Goal: Task Accomplishment & Management: Use online tool/utility

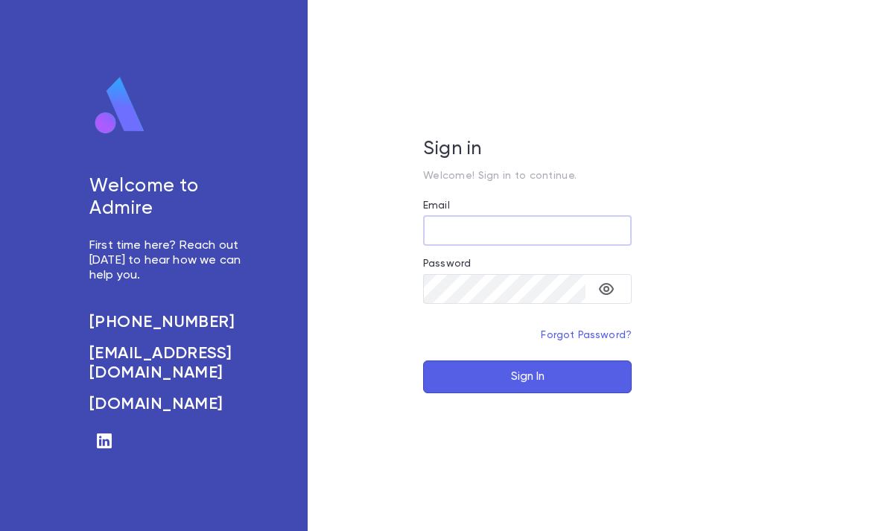
type input "**********"
click at [527, 393] on button "Sign In" at bounding box center [527, 377] width 209 height 33
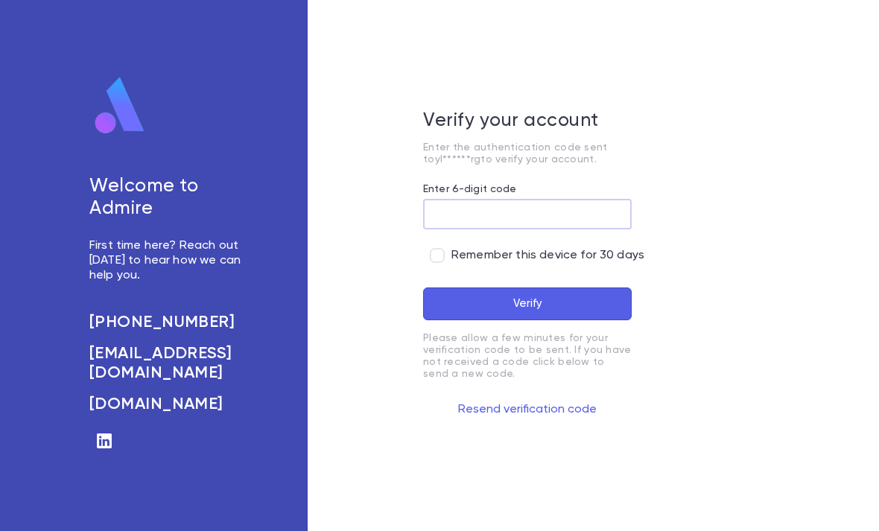
click at [434, 226] on input "Enter 6-digit code" at bounding box center [527, 214] width 209 height 29
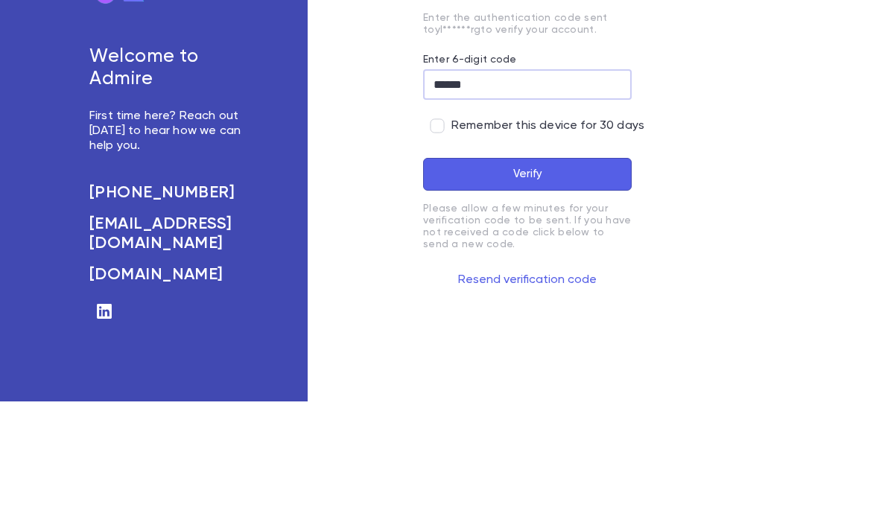
type input "******"
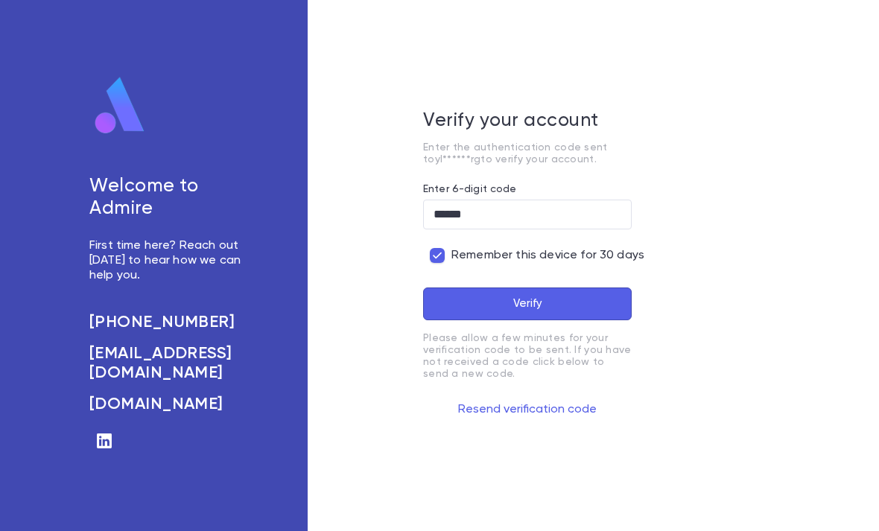
click at [546, 288] on button "Verify" at bounding box center [527, 304] width 209 height 33
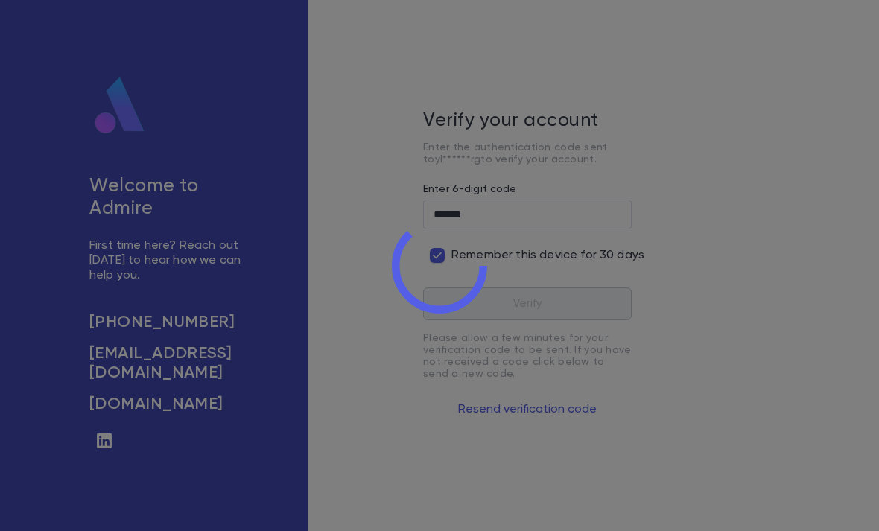
scroll to position [47, 0]
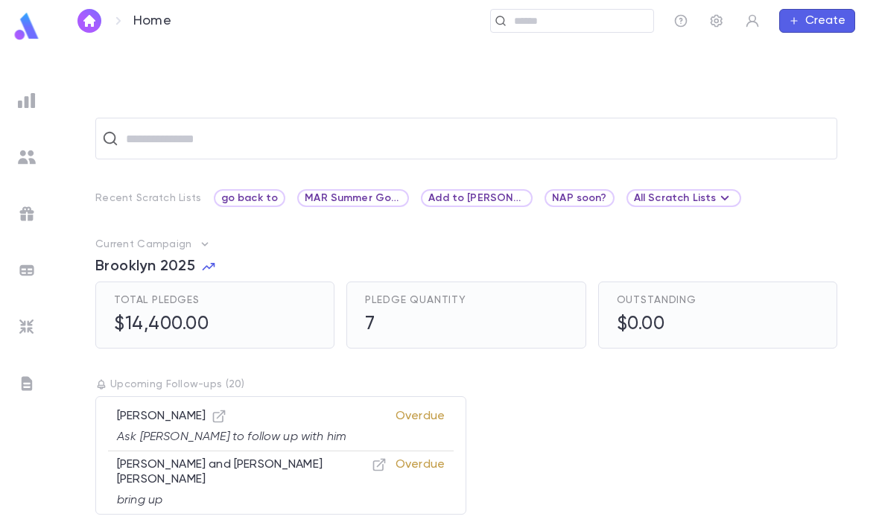
click at [28, 330] on img at bounding box center [27, 327] width 18 height 18
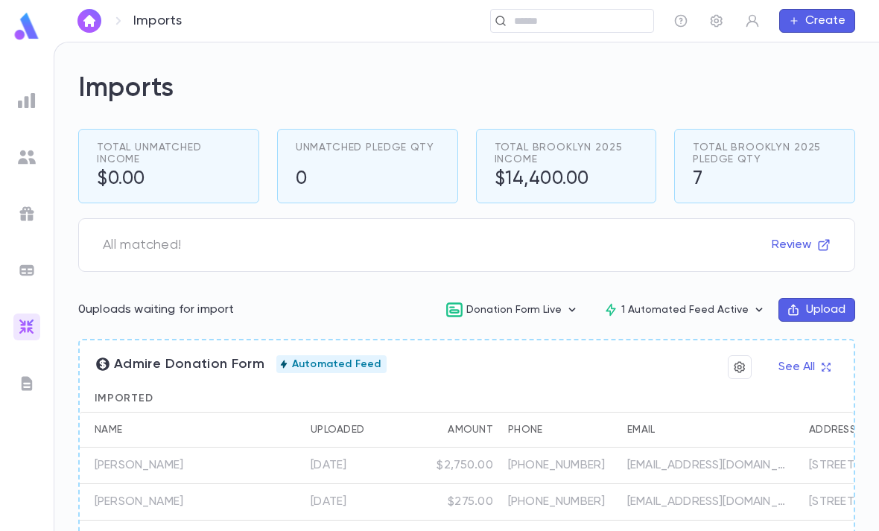
click at [18, 109] on img at bounding box center [27, 101] width 18 height 18
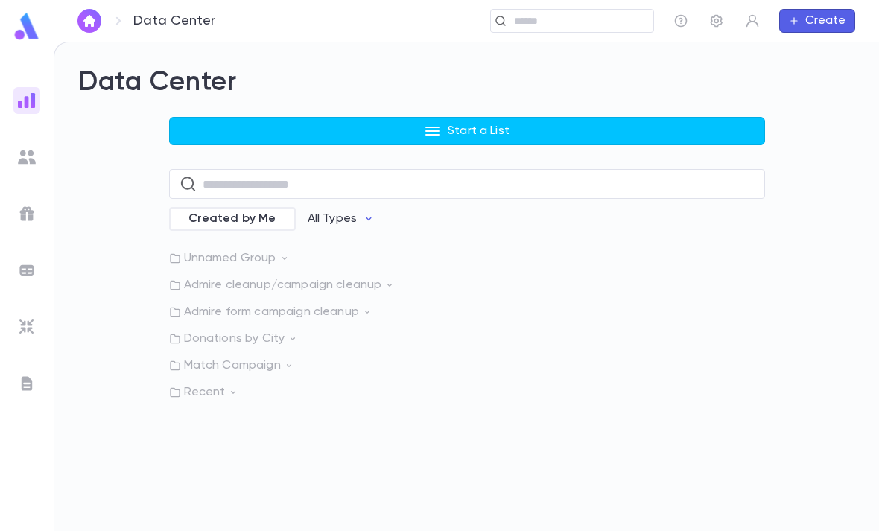
click at [267, 385] on p "Recent" at bounding box center [467, 392] width 596 height 15
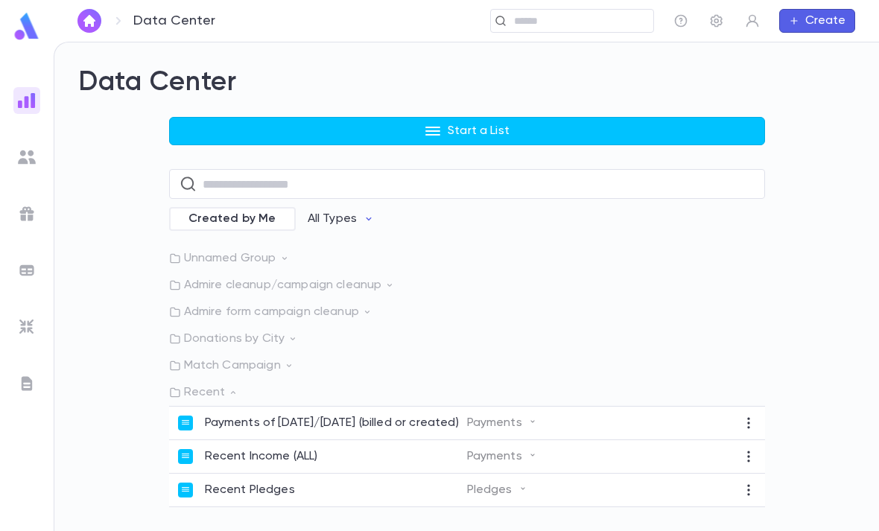
click at [405, 449] on div "Recent Income (ALL)" at bounding box center [322, 456] width 289 height 15
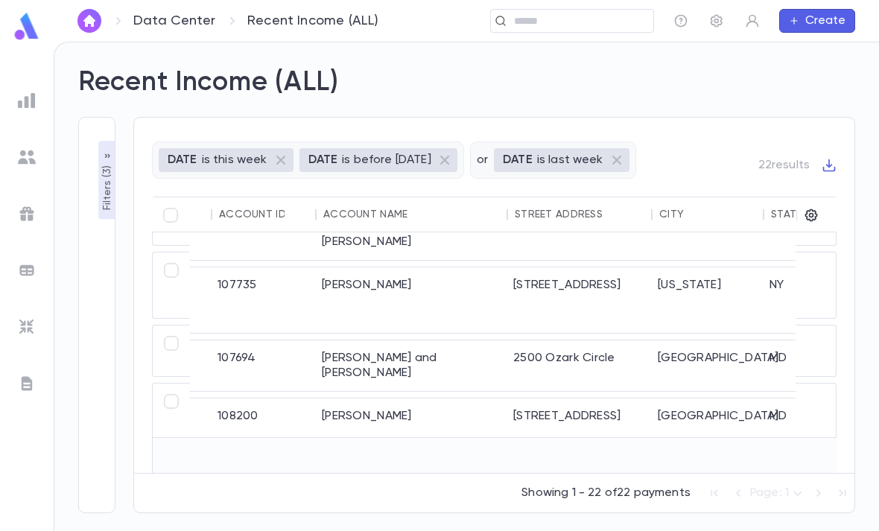
scroll to position [1016, 436]
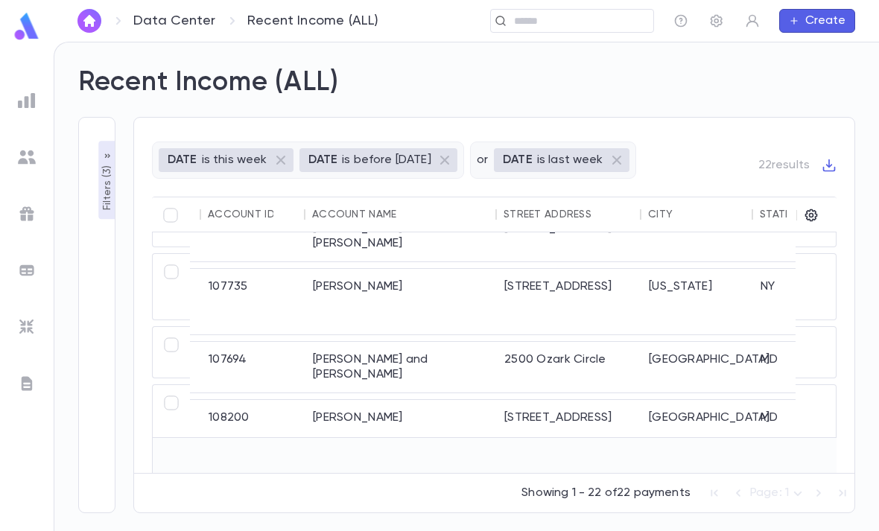
click at [515, 342] on div "2500 Ozark Circle" at bounding box center [569, 367] width 145 height 51
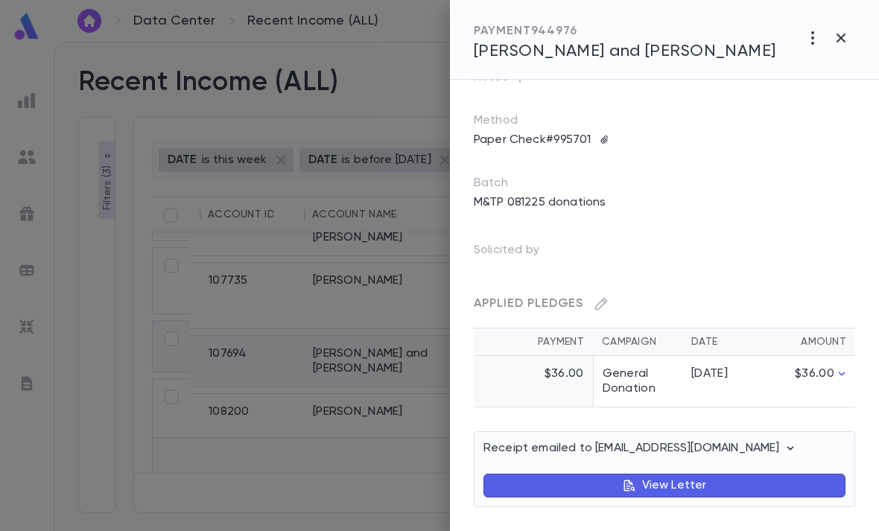
scroll to position [136, 0]
click at [303, 471] on div at bounding box center [439, 265] width 879 height 531
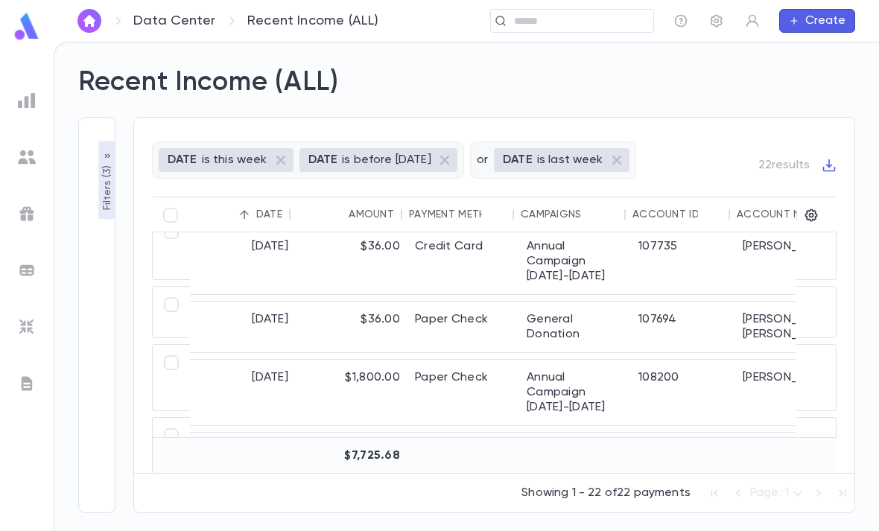
scroll to position [1050, 5]
click at [459, 360] on div "Paper Check" at bounding box center [464, 393] width 112 height 66
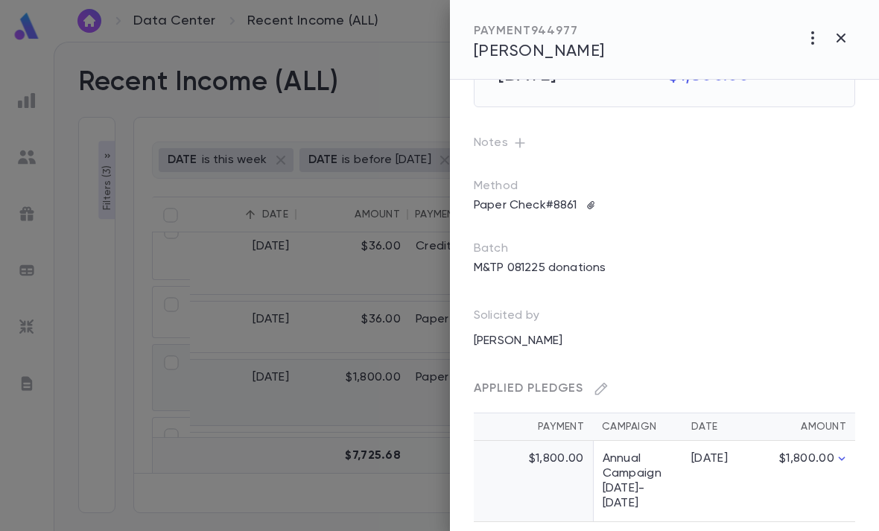
scroll to position [72, 0]
click at [668, 479] on td "Annual Campaign [DATE]-[DATE]" at bounding box center [637, 480] width 89 height 81
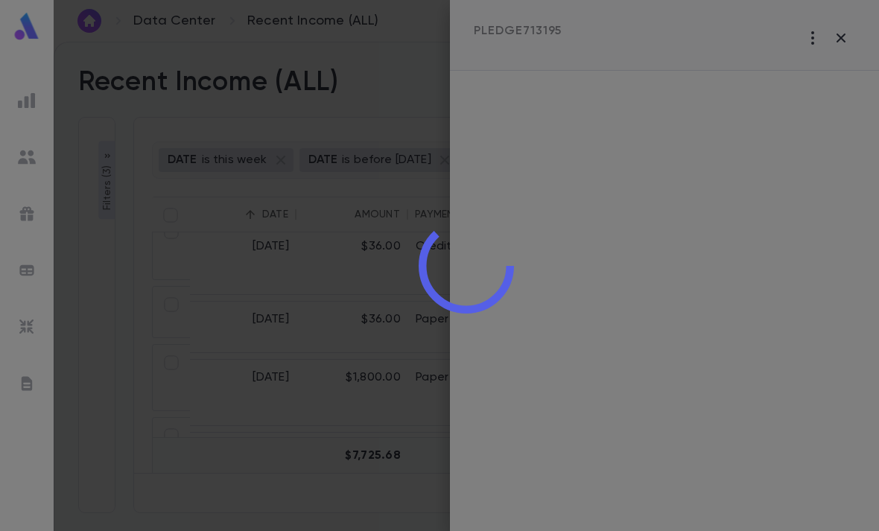
scroll to position [0, 0]
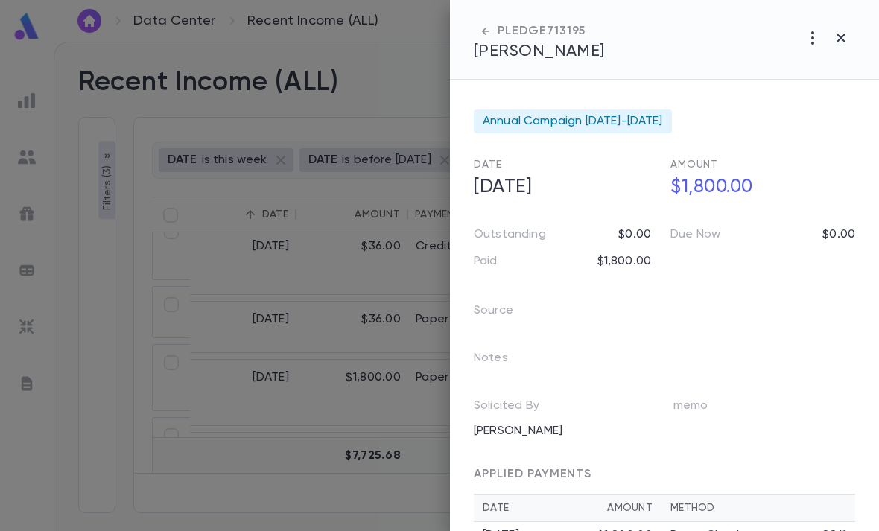
click at [317, 448] on div at bounding box center [439, 265] width 879 height 531
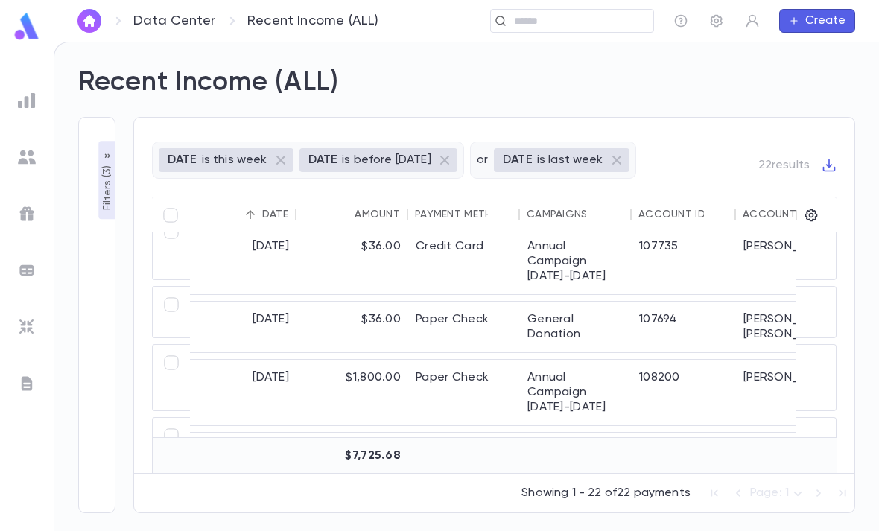
click at [623, 16] on input "text" at bounding box center [579, 21] width 138 height 14
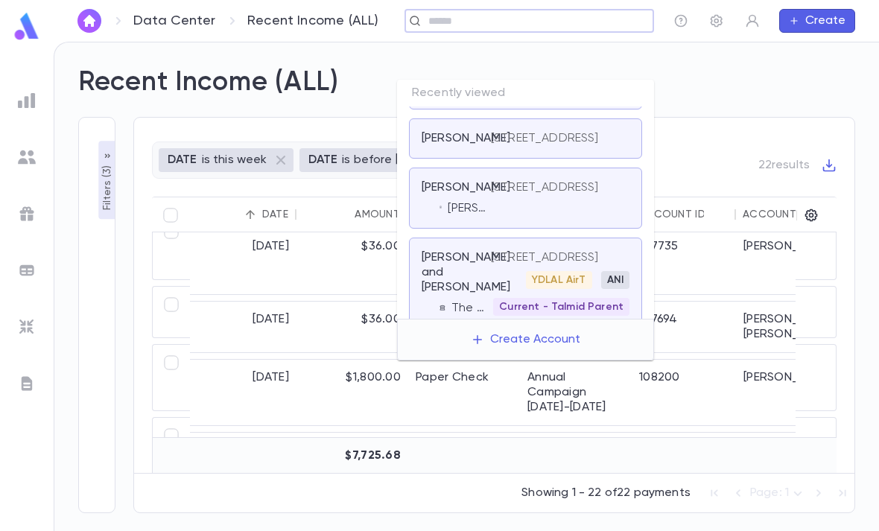
scroll to position [397, 0]
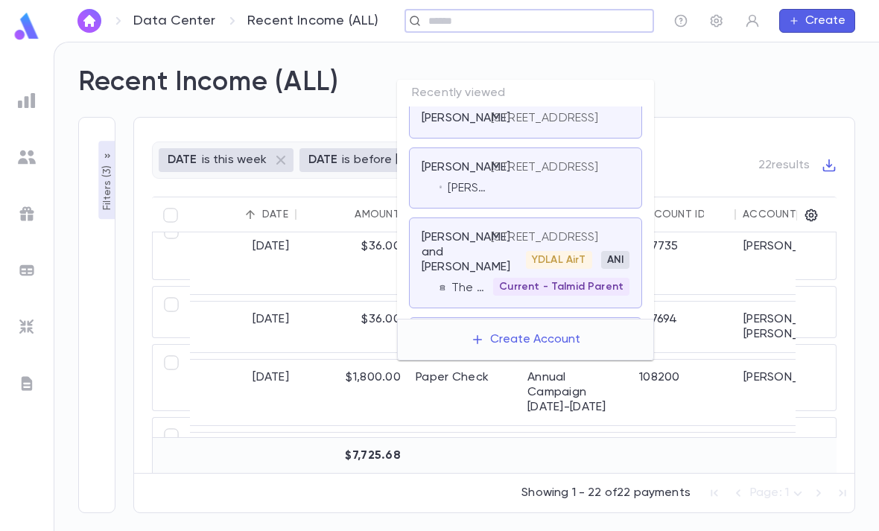
click at [579, 175] on p "[STREET_ADDRESS]" at bounding box center [545, 167] width 108 height 15
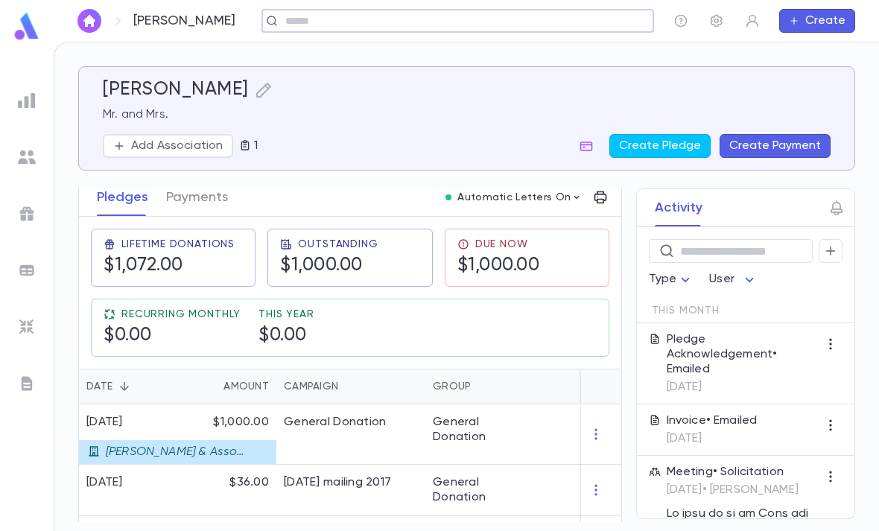
scroll to position [213, 0]
